Goal: Information Seeking & Learning: Learn about a topic

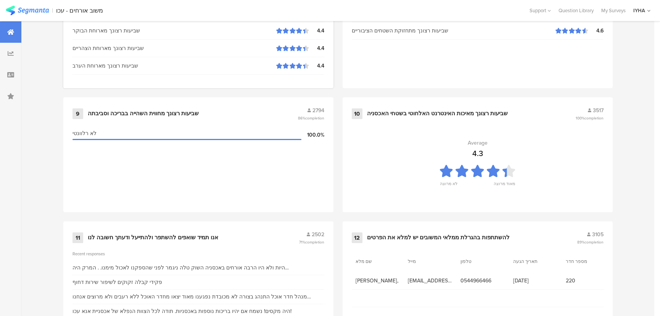
scroll to position [801, 0]
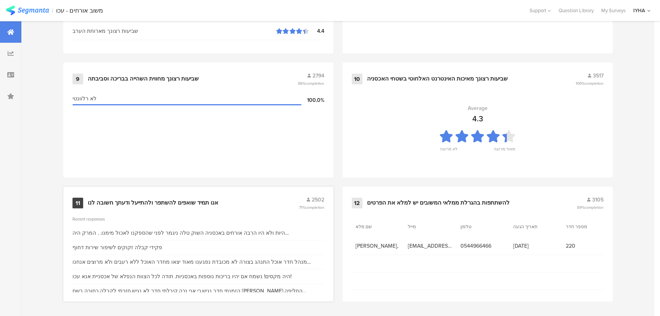
click at [132, 200] on div "אנו תמיד שואפים להשתפר ולהתייעל ודעתך חשובה לנו" at bounding box center [153, 203] width 130 height 8
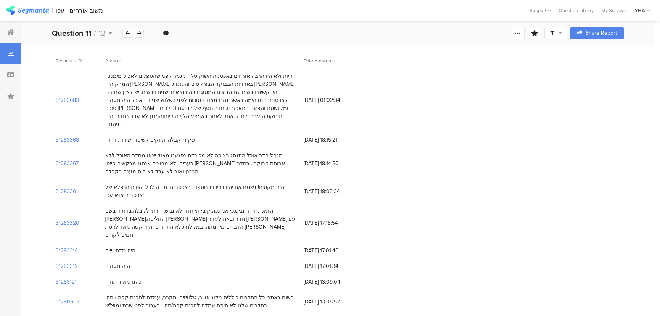
scroll to position [69, 0]
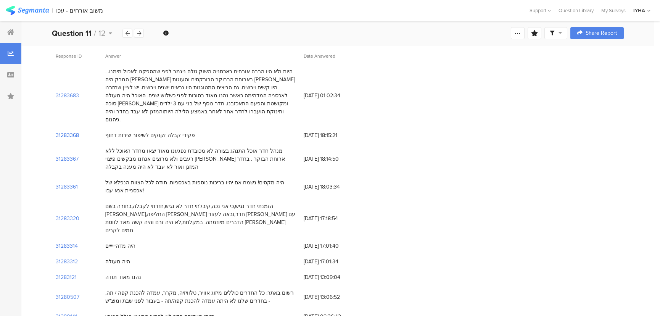
click at [69, 131] on section "31283368" at bounding box center [67, 135] width 23 height 8
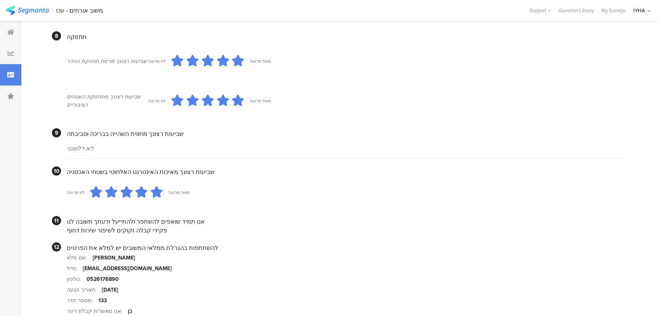
scroll to position [689, 0]
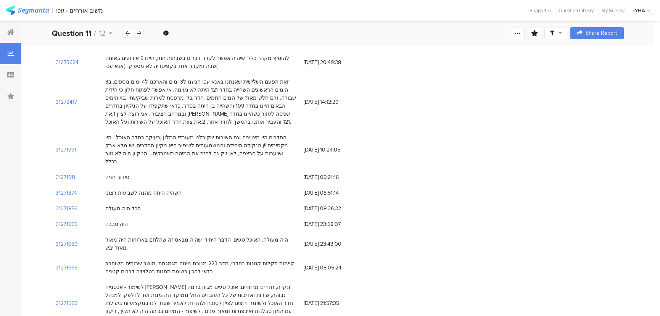
scroll to position [69, 0]
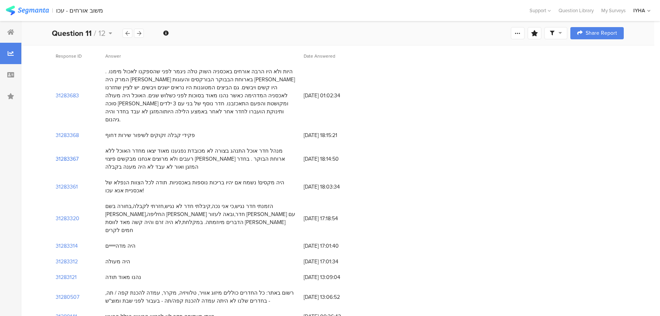
click at [59, 155] on section "31283367" at bounding box center [67, 159] width 23 height 8
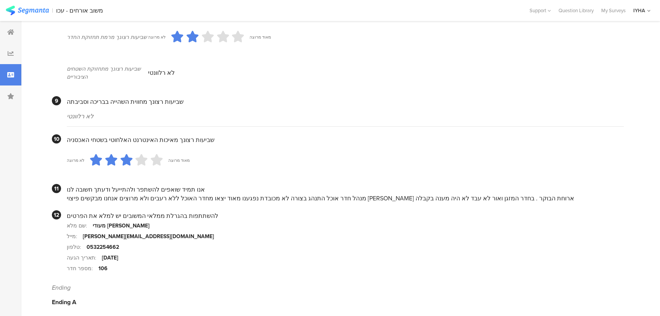
scroll to position [652, 0]
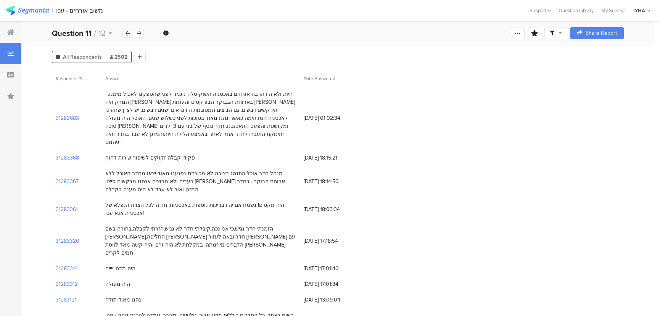
scroll to position [34, 0]
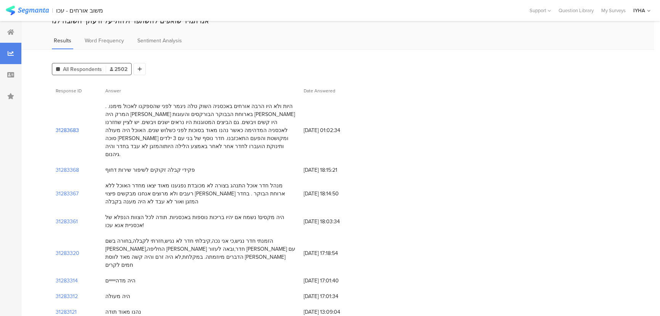
click at [71, 126] on section "31283683" at bounding box center [67, 130] width 23 height 8
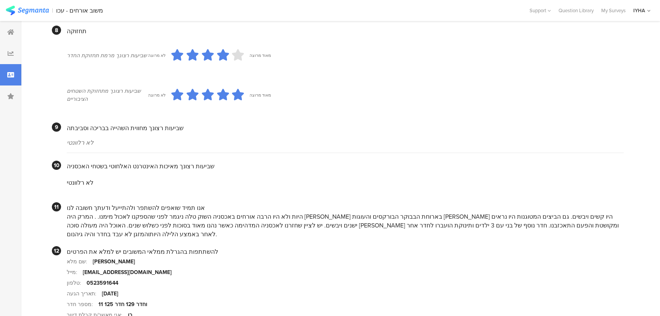
scroll to position [659, 0]
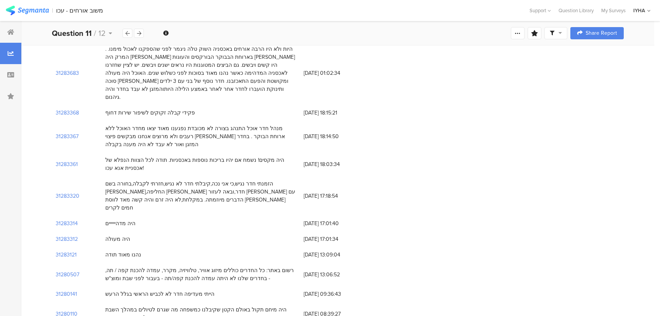
scroll to position [104, 0]
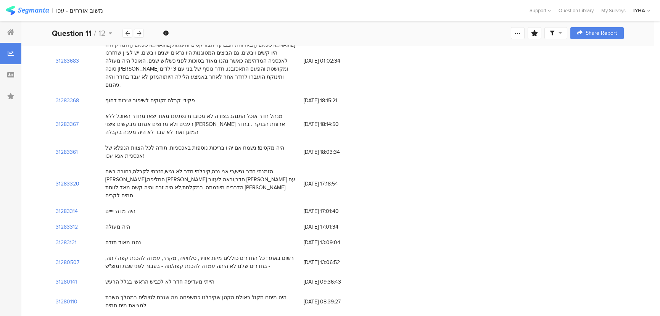
click at [65, 180] on section "31283320" at bounding box center [68, 184] width 24 height 8
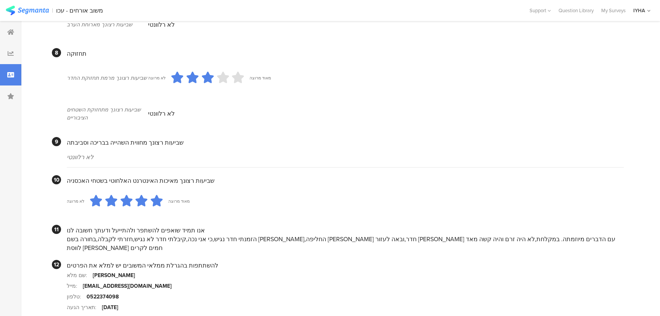
scroll to position [644, 0]
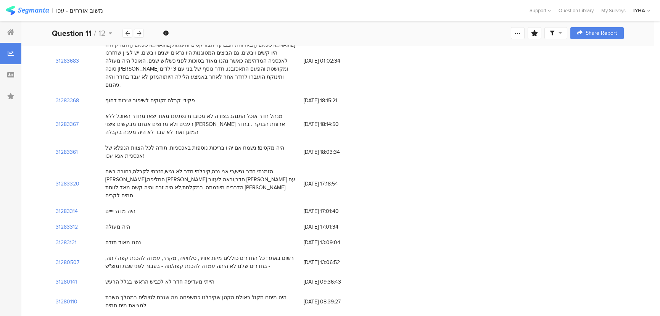
scroll to position [138, 0]
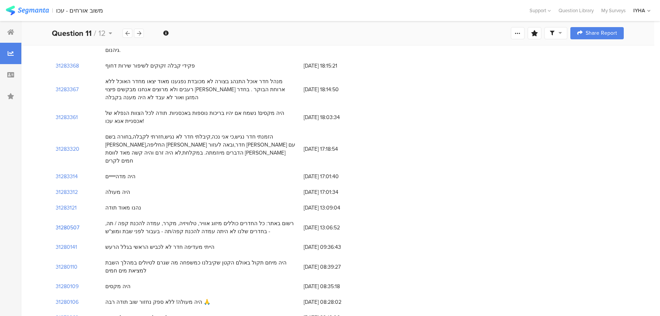
click at [65, 223] on section "31280507" at bounding box center [68, 227] width 24 height 8
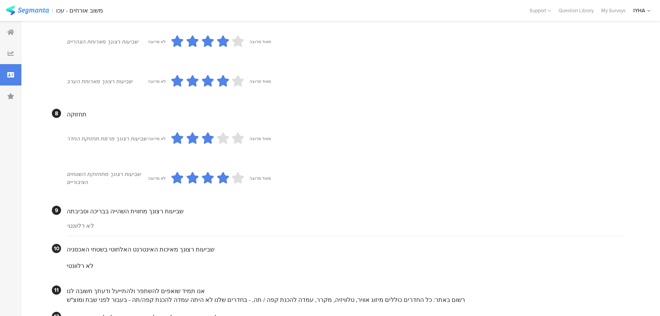
scroll to position [659, 0]
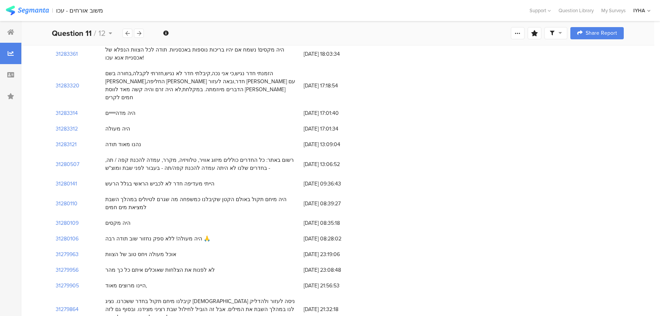
scroll to position [208, 0]
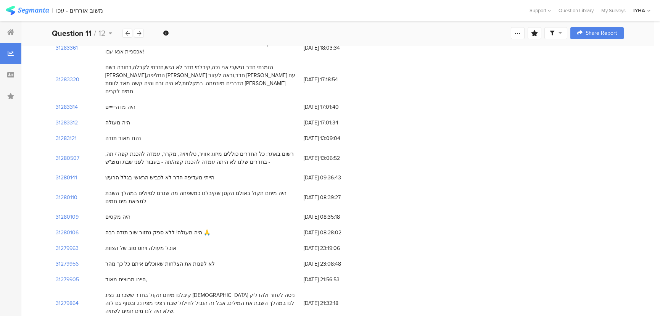
click at [65, 174] on section "31280141" at bounding box center [66, 178] width 21 height 8
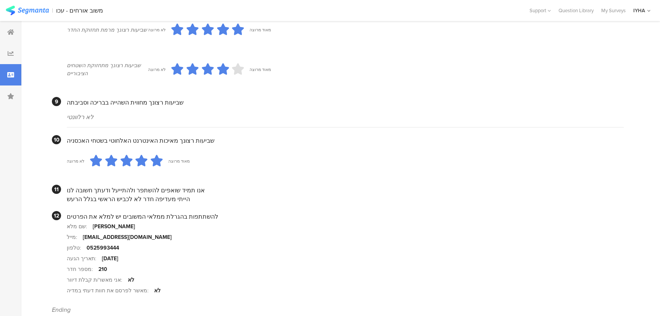
scroll to position [697, 0]
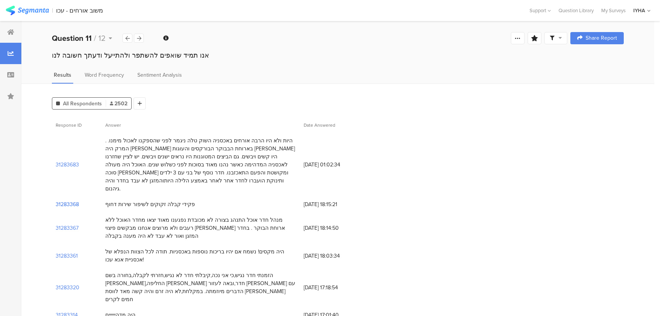
click at [72, 200] on section "31283368" at bounding box center [67, 204] width 23 height 8
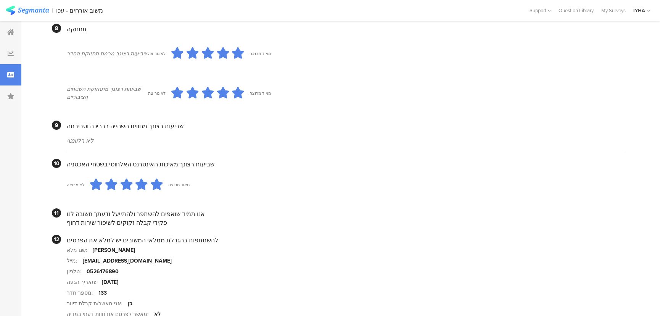
scroll to position [689, 0]
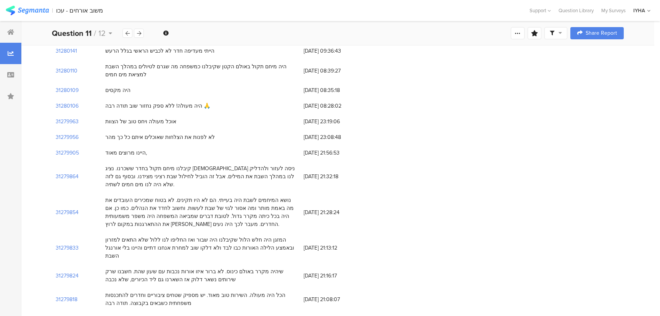
scroll to position [347, 0]
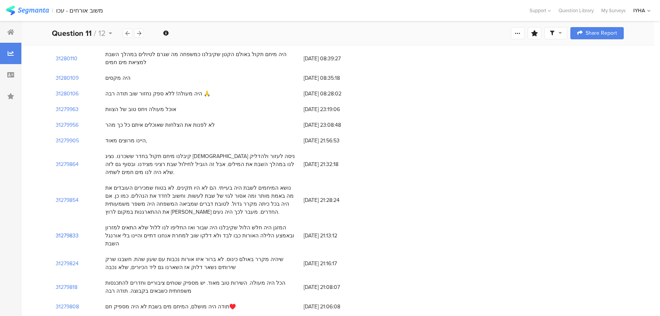
click at [72, 231] on section "31279833" at bounding box center [67, 235] width 23 height 8
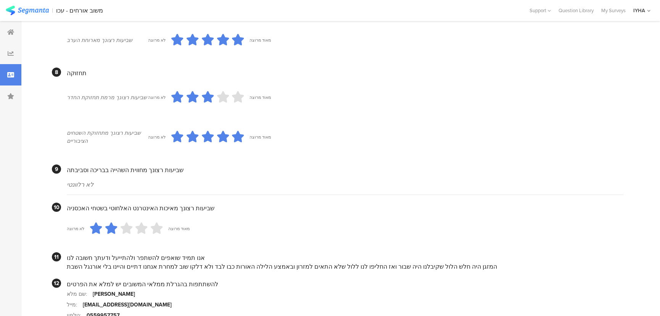
scroll to position [654, 0]
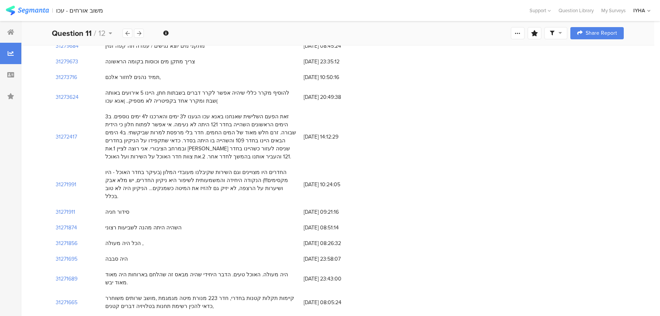
scroll to position [347, 0]
